Goal: Check status: Check status

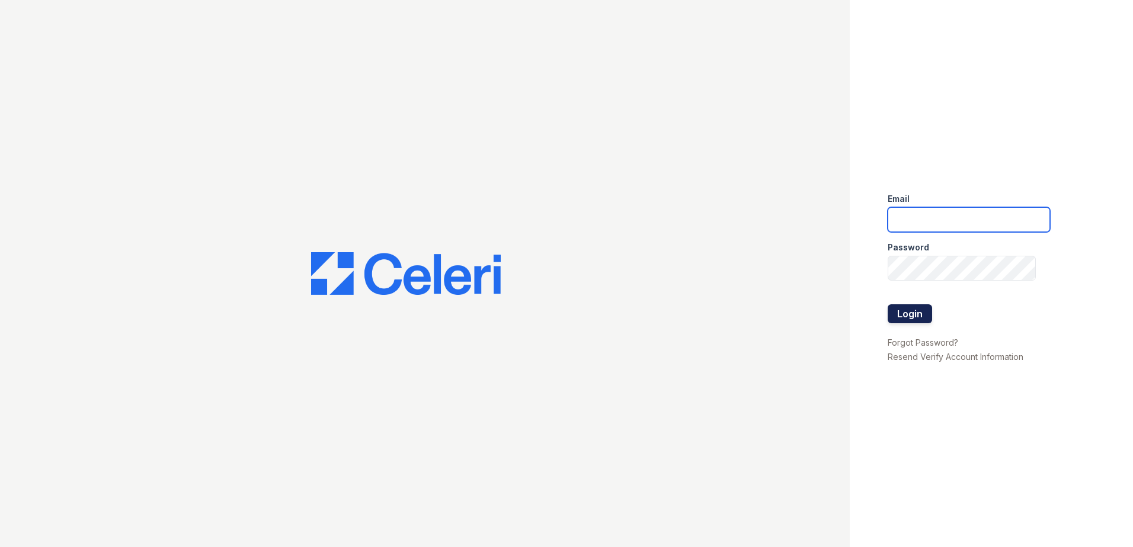
type input "jdevega@trinity-pm.com"
click at [917, 309] on button "Login" at bounding box center [909, 313] width 44 height 19
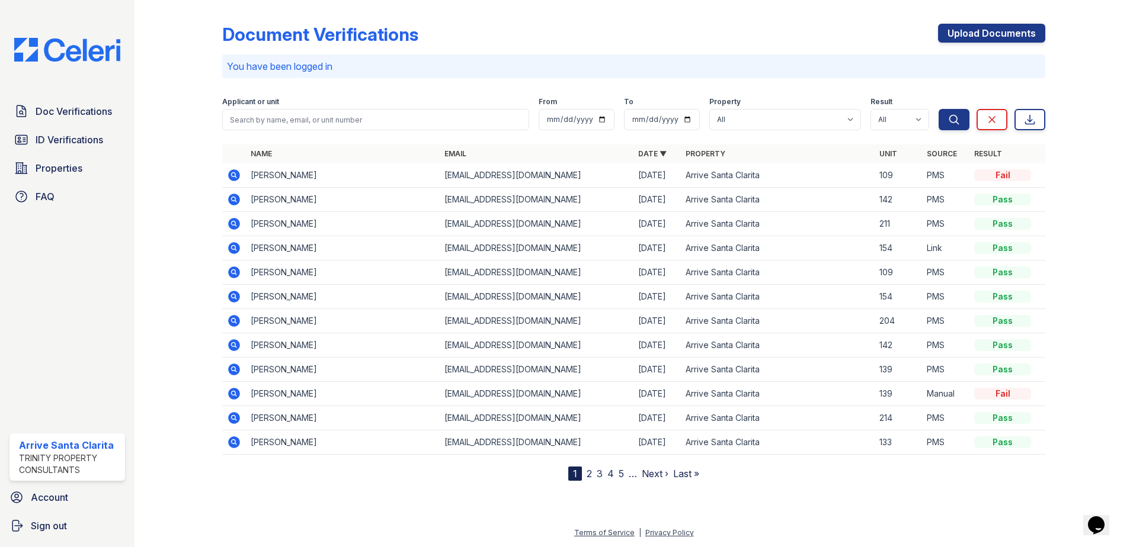
drag, startPoint x: 87, startPoint y: 113, endPoint x: 331, endPoint y: 116, distance: 243.5
click at [87, 113] on span "Doc Verifications" at bounding box center [74, 111] width 76 height 14
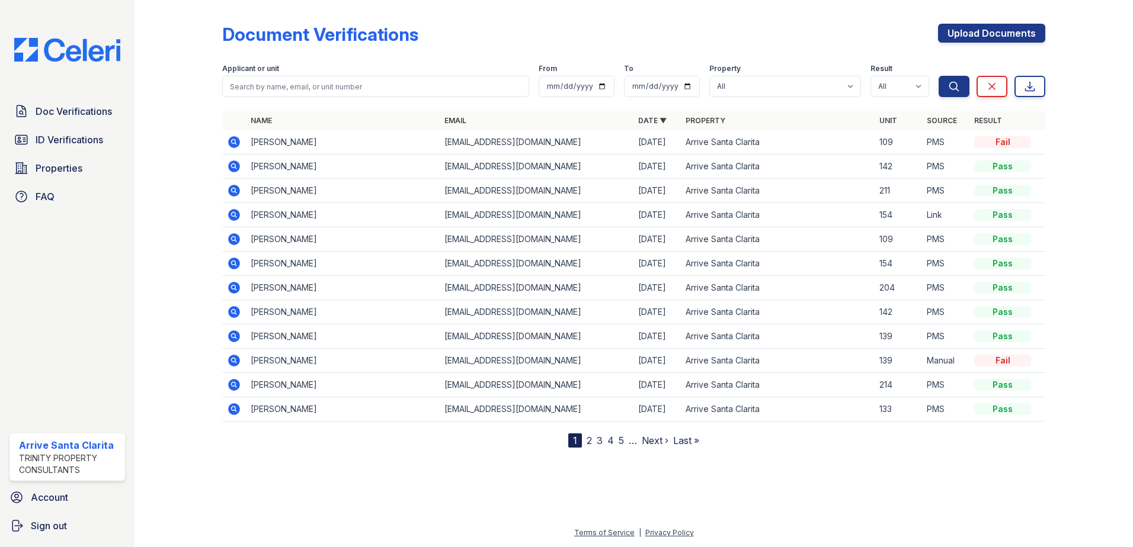
click at [235, 145] on icon at bounding box center [234, 142] width 12 height 12
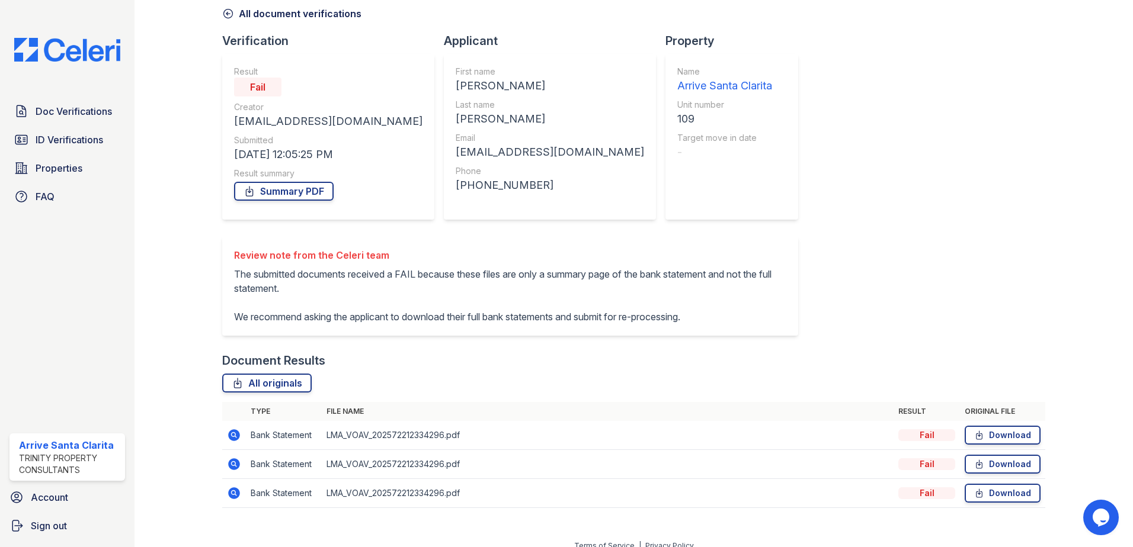
scroll to position [82, 0]
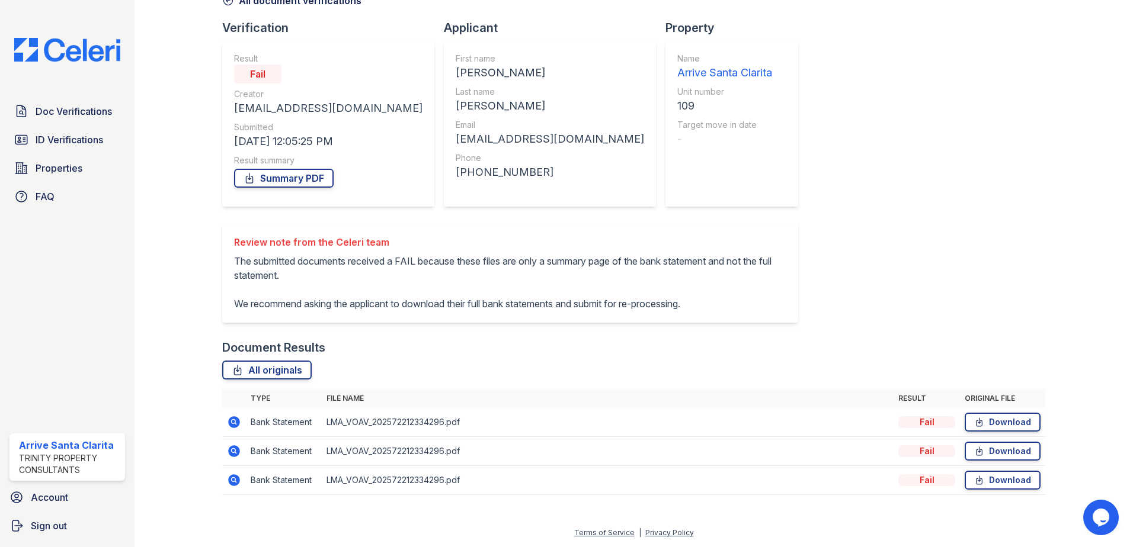
click at [233, 423] on icon at bounding box center [233, 421] width 3 height 3
